Goal: Use online tool/utility: Utilize a website feature to perform a specific function

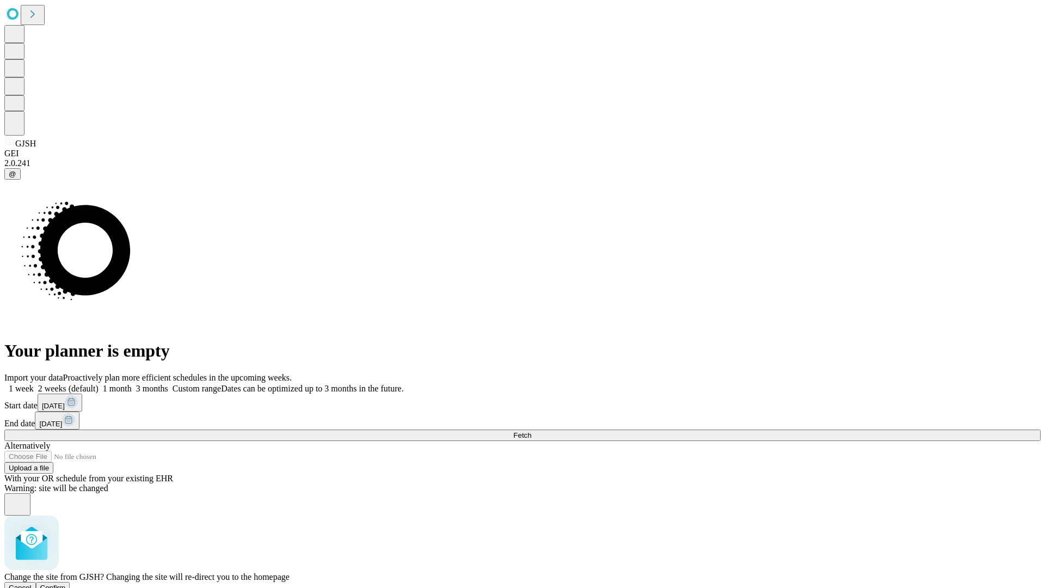
click at [66, 584] on span "Confirm" at bounding box center [53, 588] width 26 height 8
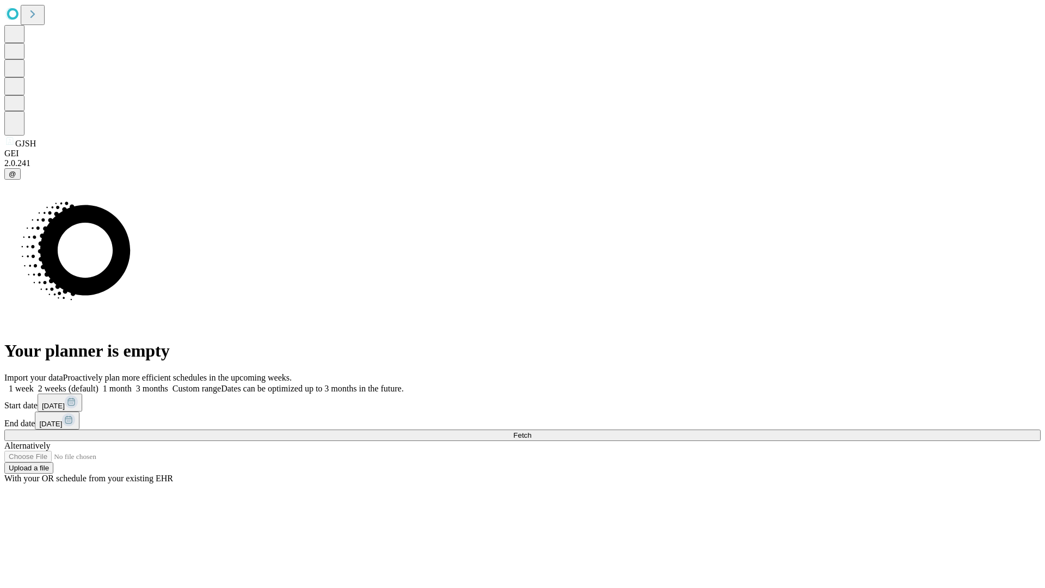
click at [132, 384] on label "1 month" at bounding box center [115, 388] width 33 height 9
click at [531, 431] on span "Fetch" at bounding box center [522, 435] width 18 height 8
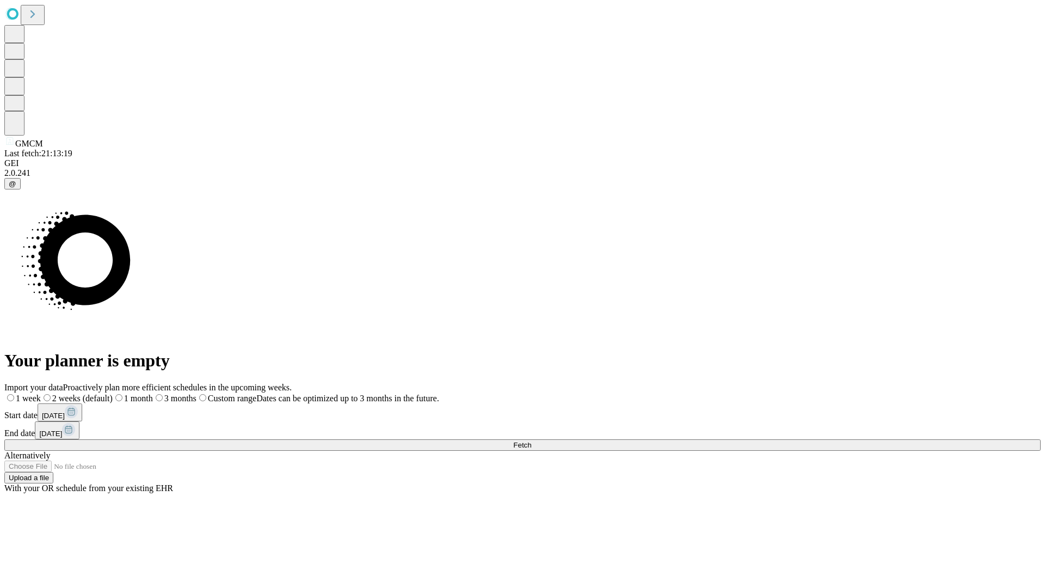
click at [153, 394] on label "1 month" at bounding box center [133, 398] width 40 height 9
click at [531, 441] on span "Fetch" at bounding box center [522, 445] width 18 height 8
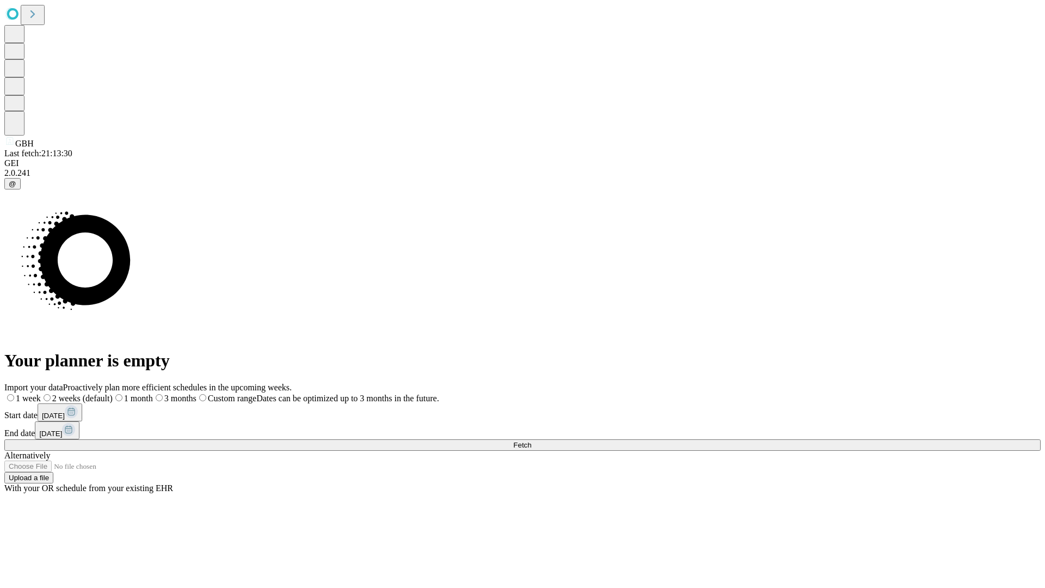
click at [153, 394] on label "1 month" at bounding box center [133, 398] width 40 height 9
click at [531, 441] on span "Fetch" at bounding box center [522, 445] width 18 height 8
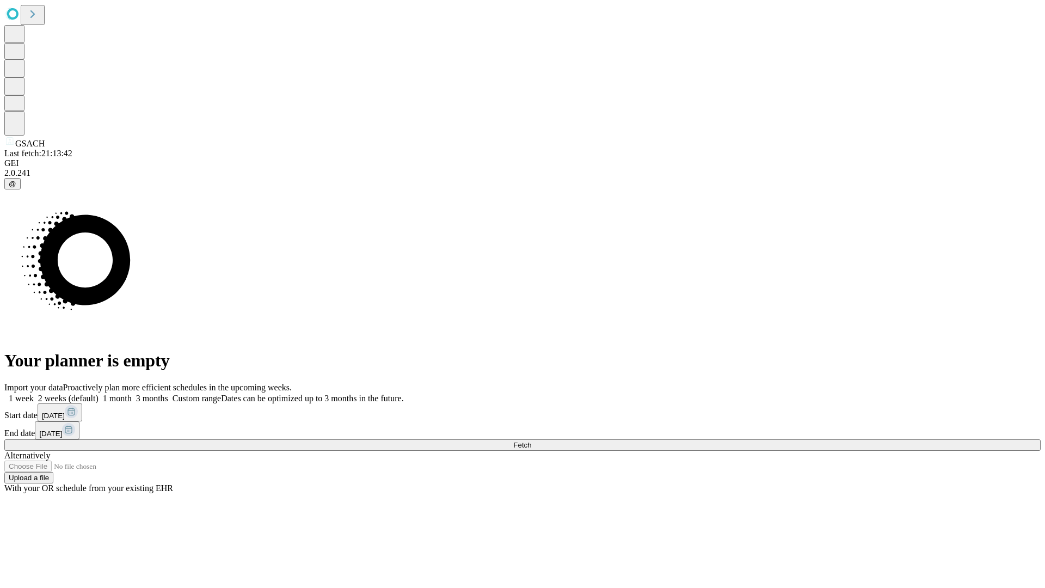
click at [531, 441] on span "Fetch" at bounding box center [522, 445] width 18 height 8
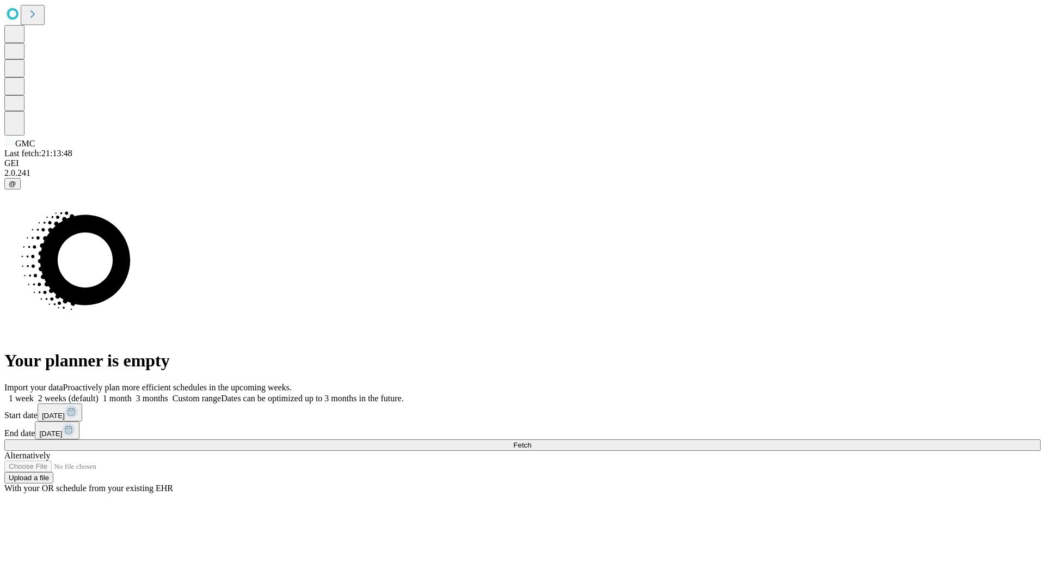
click at [132, 394] on label "1 month" at bounding box center [115, 398] width 33 height 9
click at [531, 441] on span "Fetch" at bounding box center [522, 445] width 18 height 8
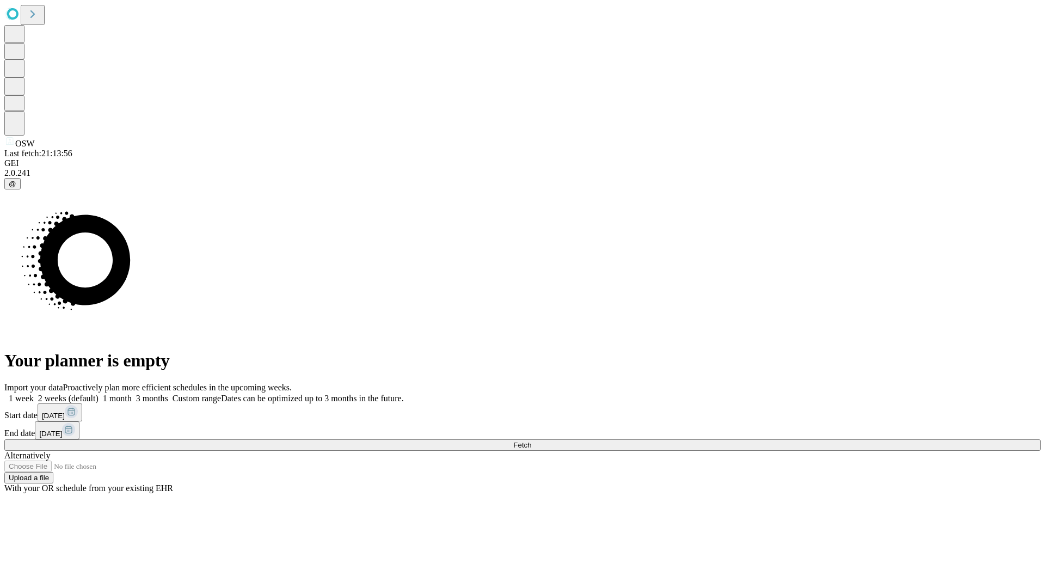
click at [132, 394] on label "1 month" at bounding box center [115, 398] width 33 height 9
click at [531, 441] on span "Fetch" at bounding box center [522, 445] width 18 height 8
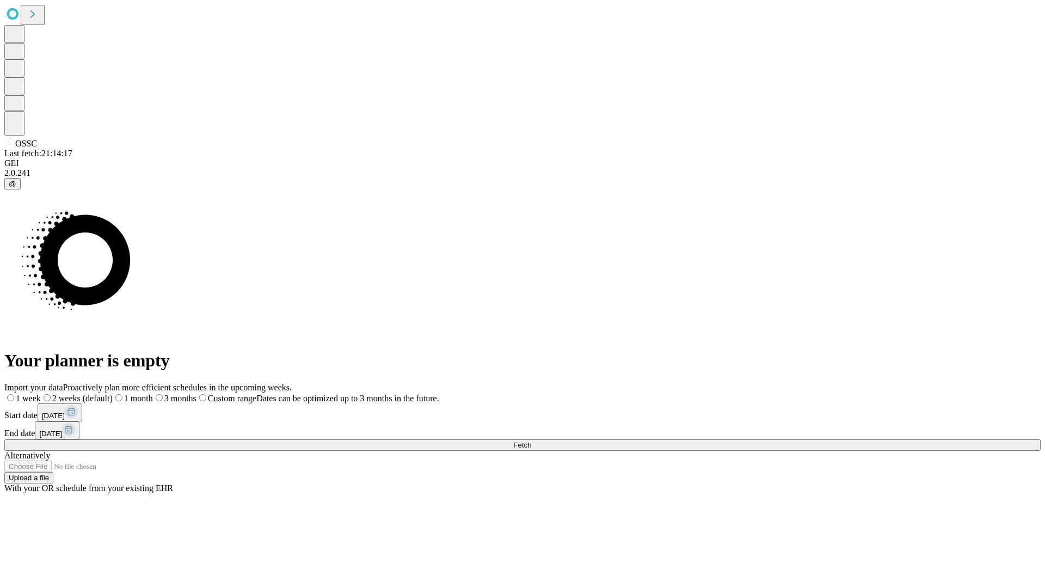
click at [153, 394] on label "1 month" at bounding box center [133, 398] width 40 height 9
click at [531, 441] on span "Fetch" at bounding box center [522, 445] width 18 height 8
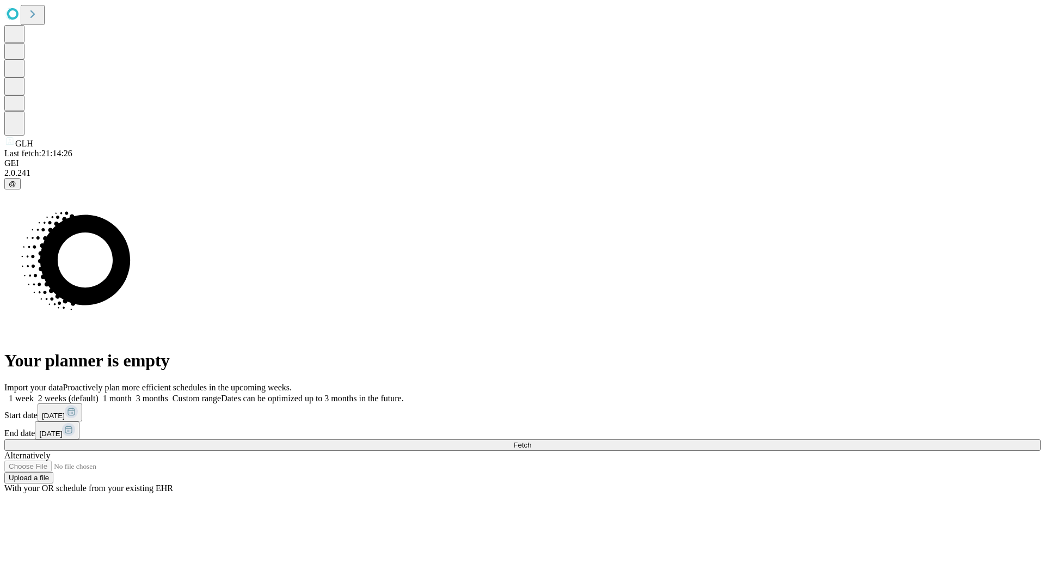
click at [132, 394] on label "1 month" at bounding box center [115, 398] width 33 height 9
click at [531, 441] on span "Fetch" at bounding box center [522, 445] width 18 height 8
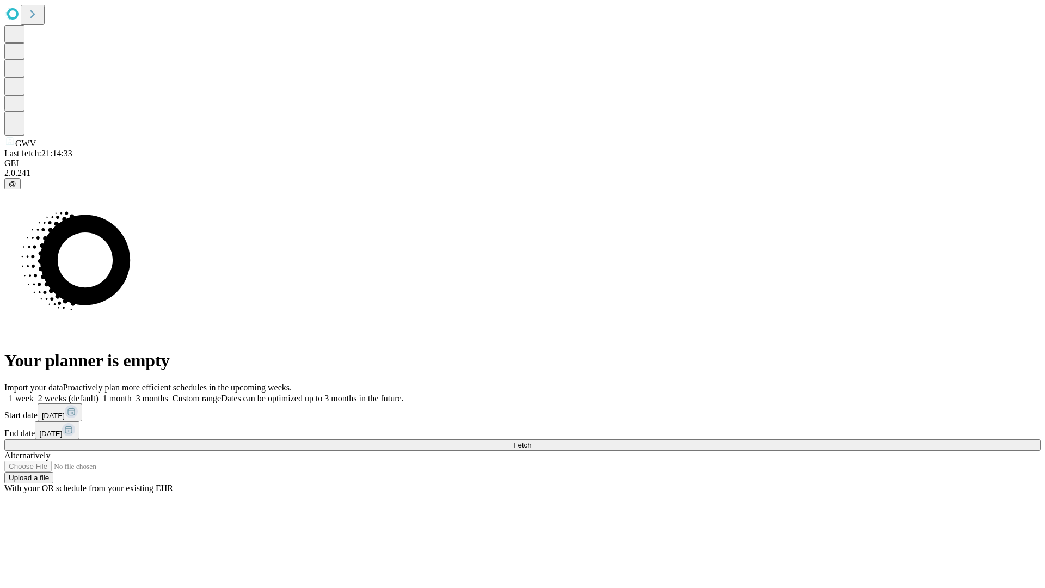
click at [132, 394] on label "1 month" at bounding box center [115, 398] width 33 height 9
click at [531, 441] on span "Fetch" at bounding box center [522, 445] width 18 height 8
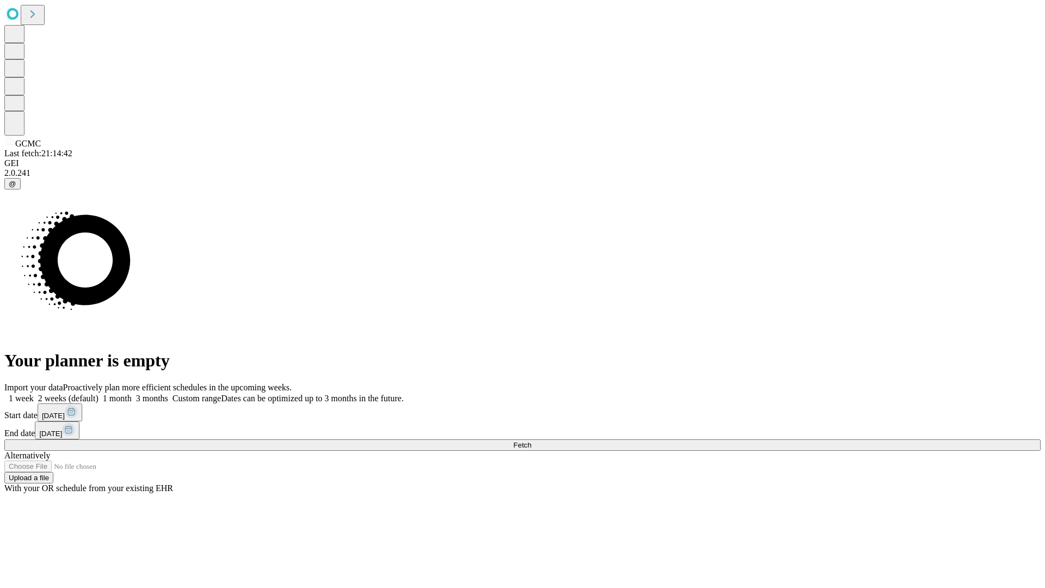
click at [132, 394] on label "1 month" at bounding box center [115, 398] width 33 height 9
click at [531, 441] on span "Fetch" at bounding box center [522, 445] width 18 height 8
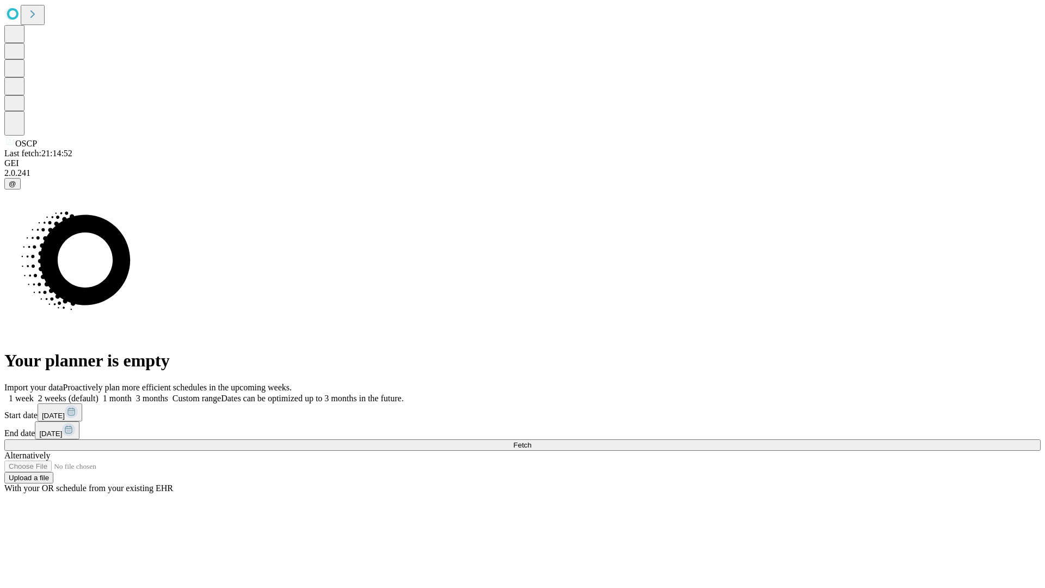
click at [132, 394] on label "1 month" at bounding box center [115, 398] width 33 height 9
click at [531, 441] on span "Fetch" at bounding box center [522, 445] width 18 height 8
